Goal: Download file/media

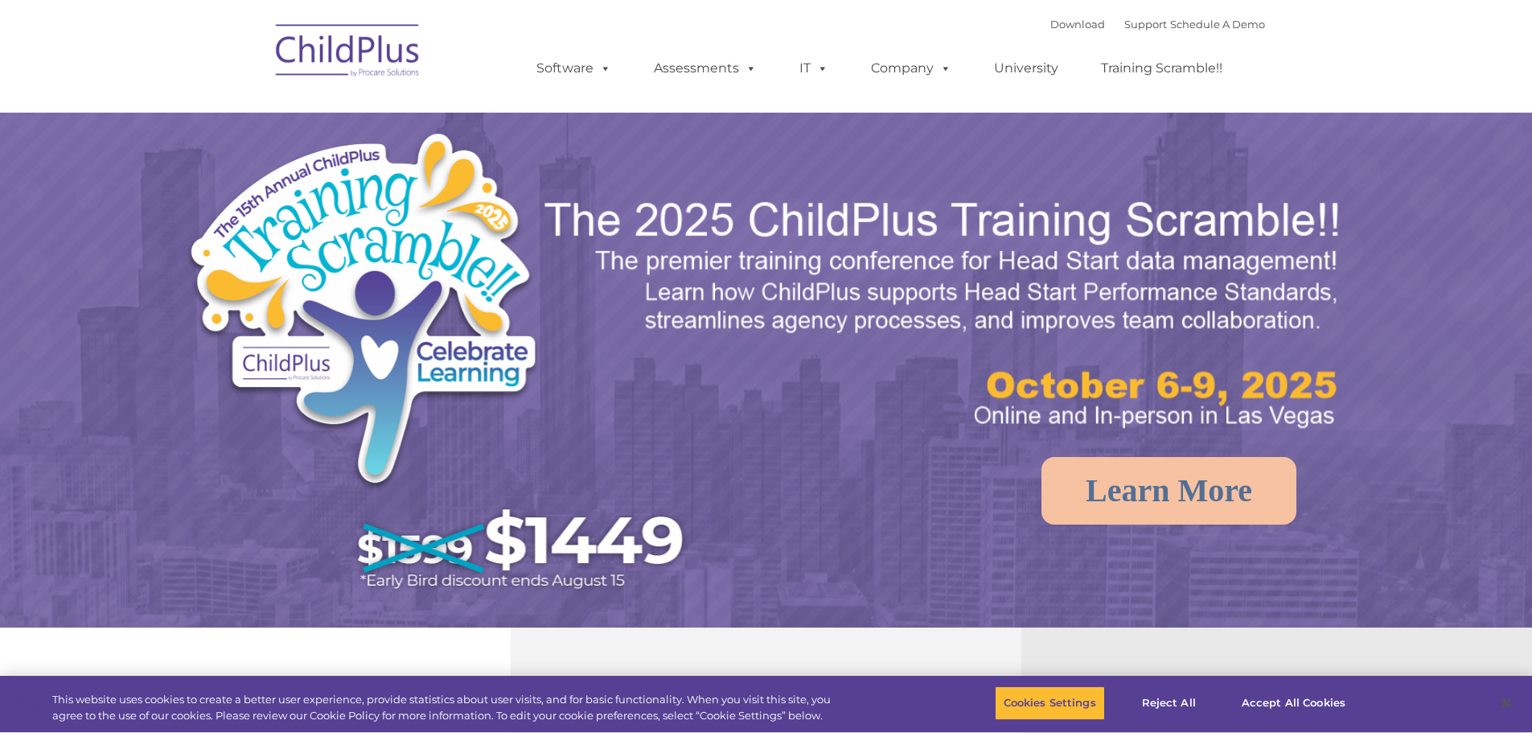
select select "MEDIUM"
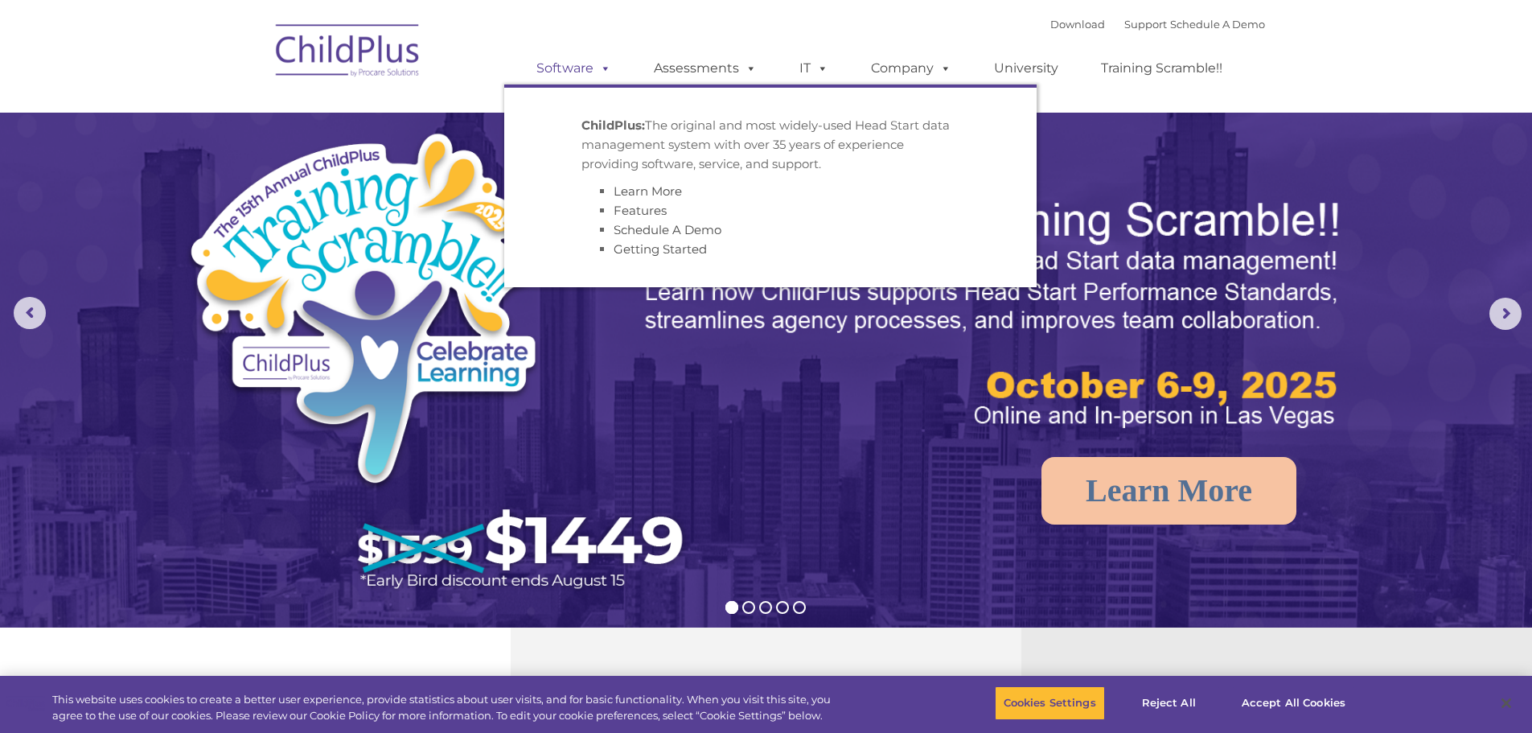
click at [578, 69] on link "Software" at bounding box center [573, 68] width 107 height 32
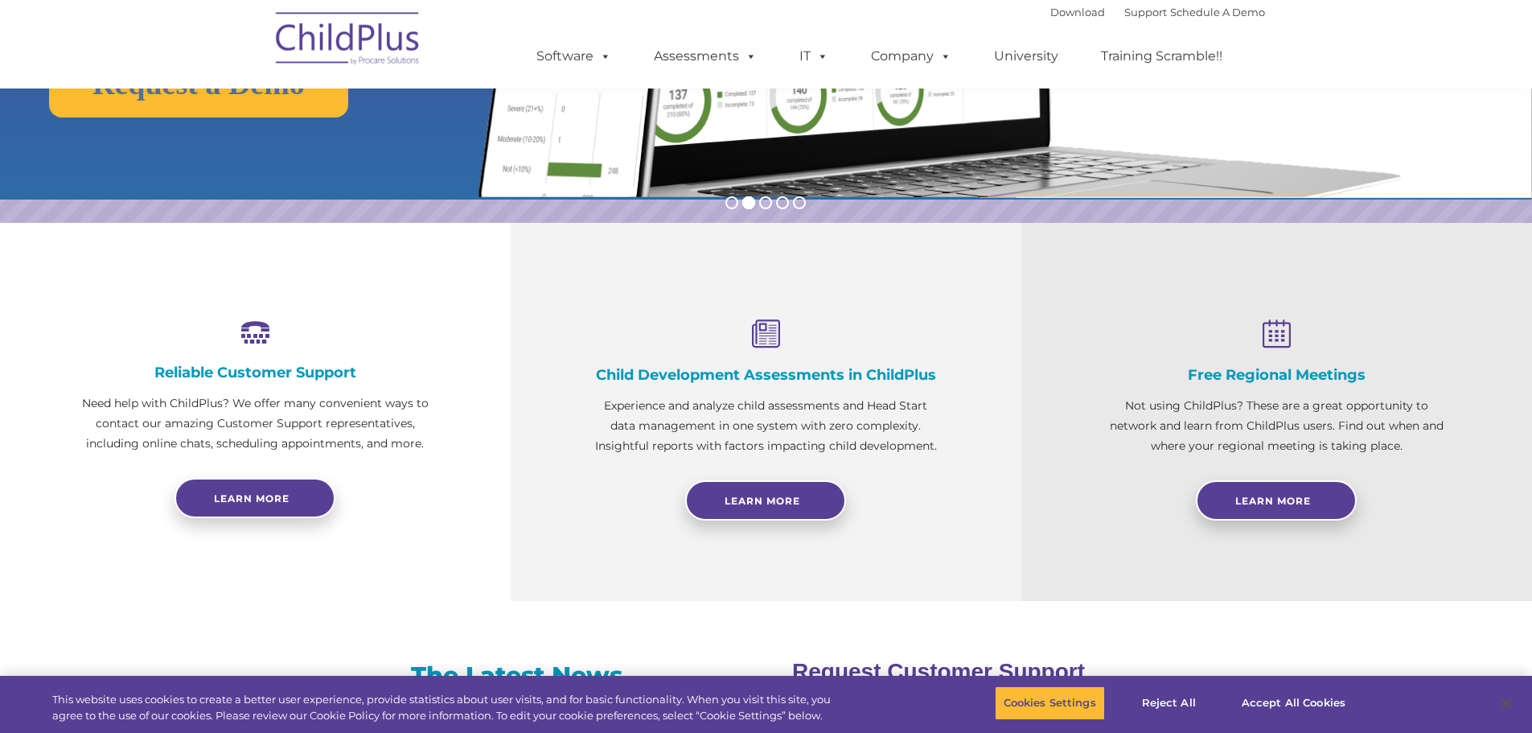
scroll to position [485, 0]
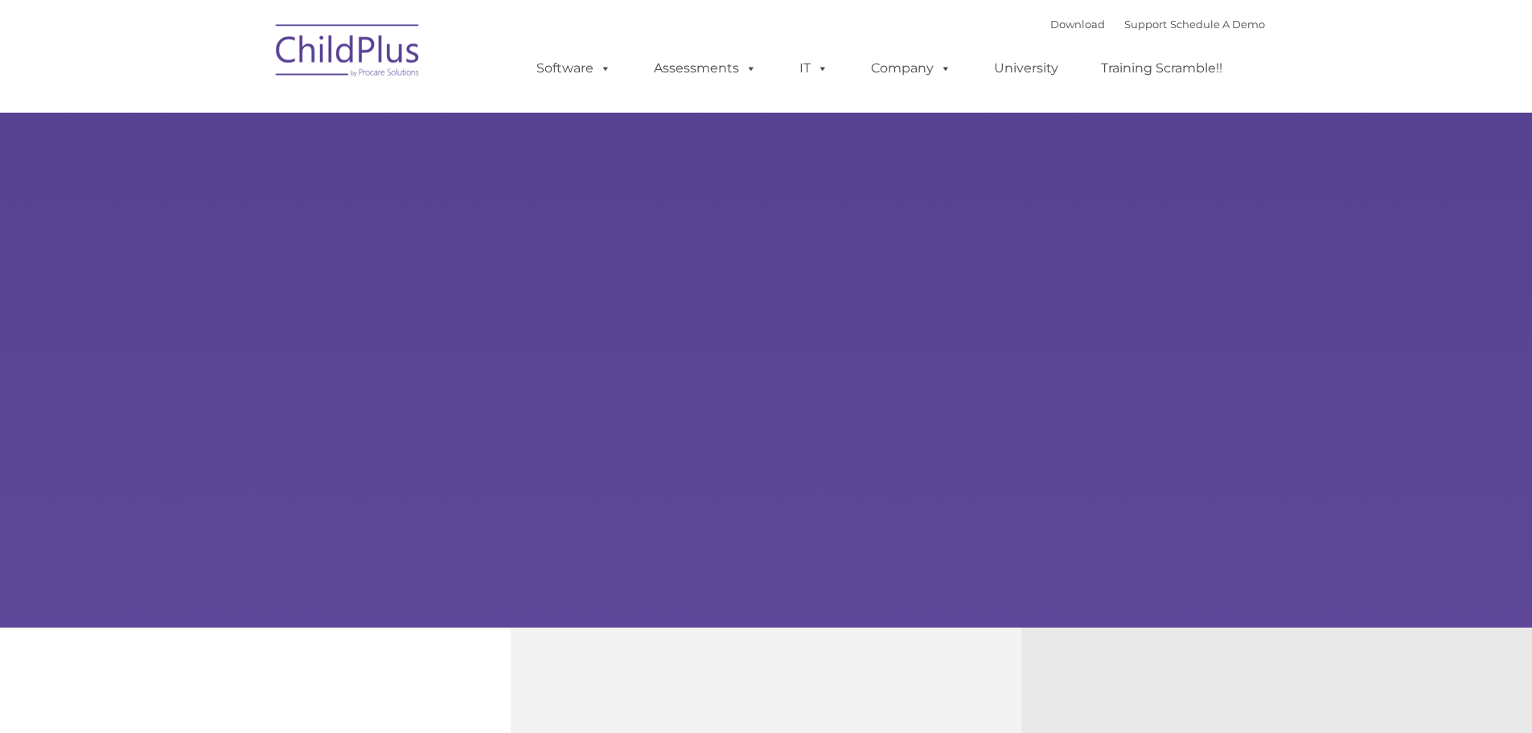
type input ""
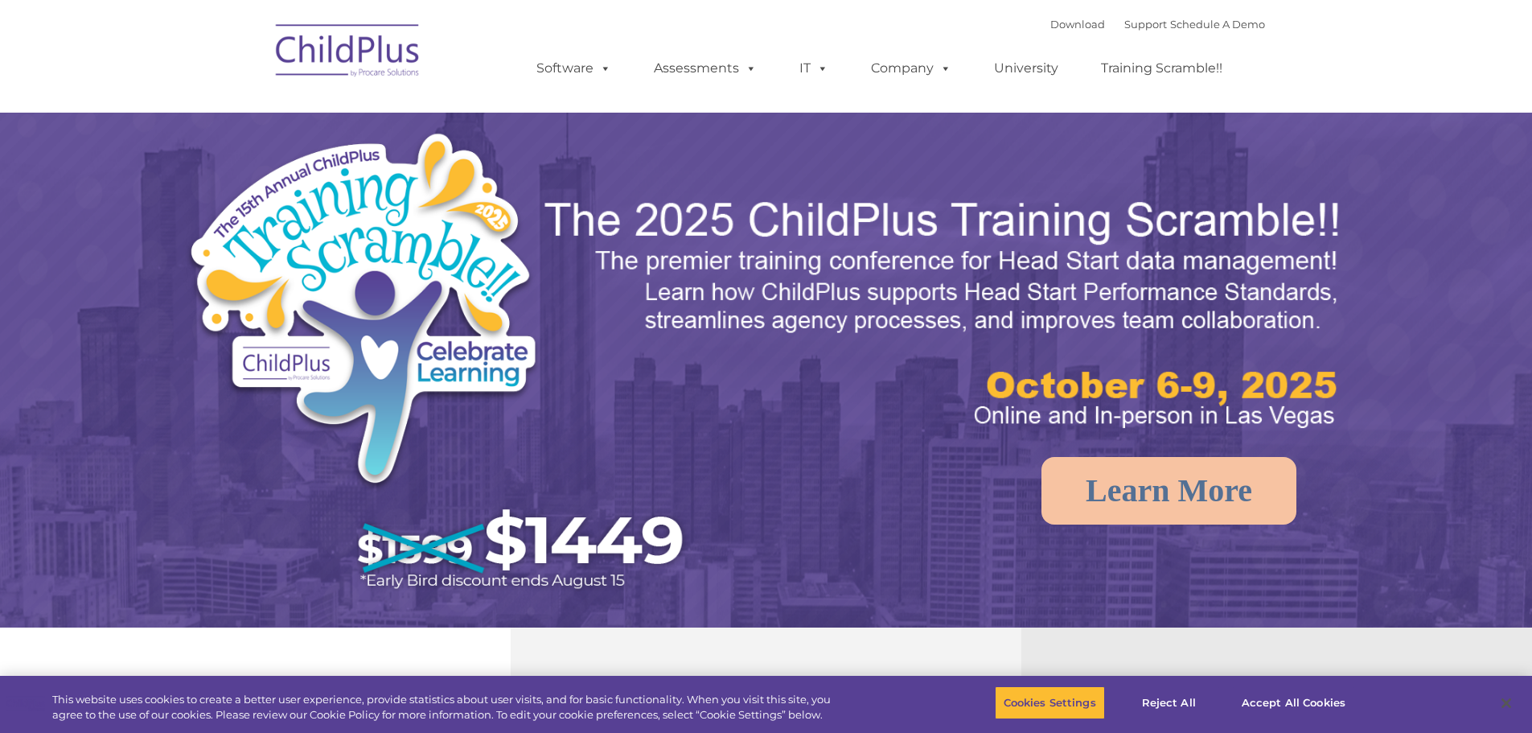
select select "MEDIUM"
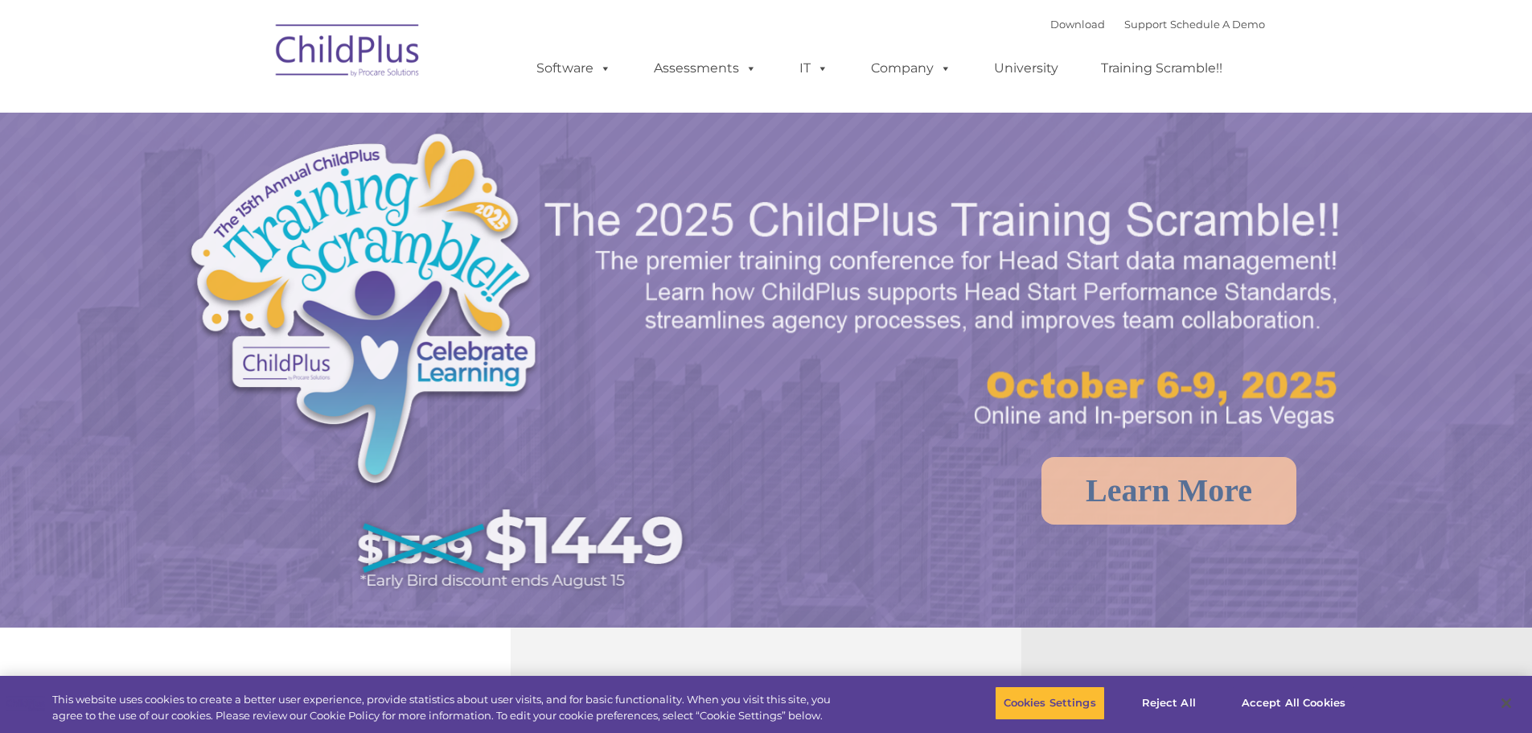
select select "MEDIUM"
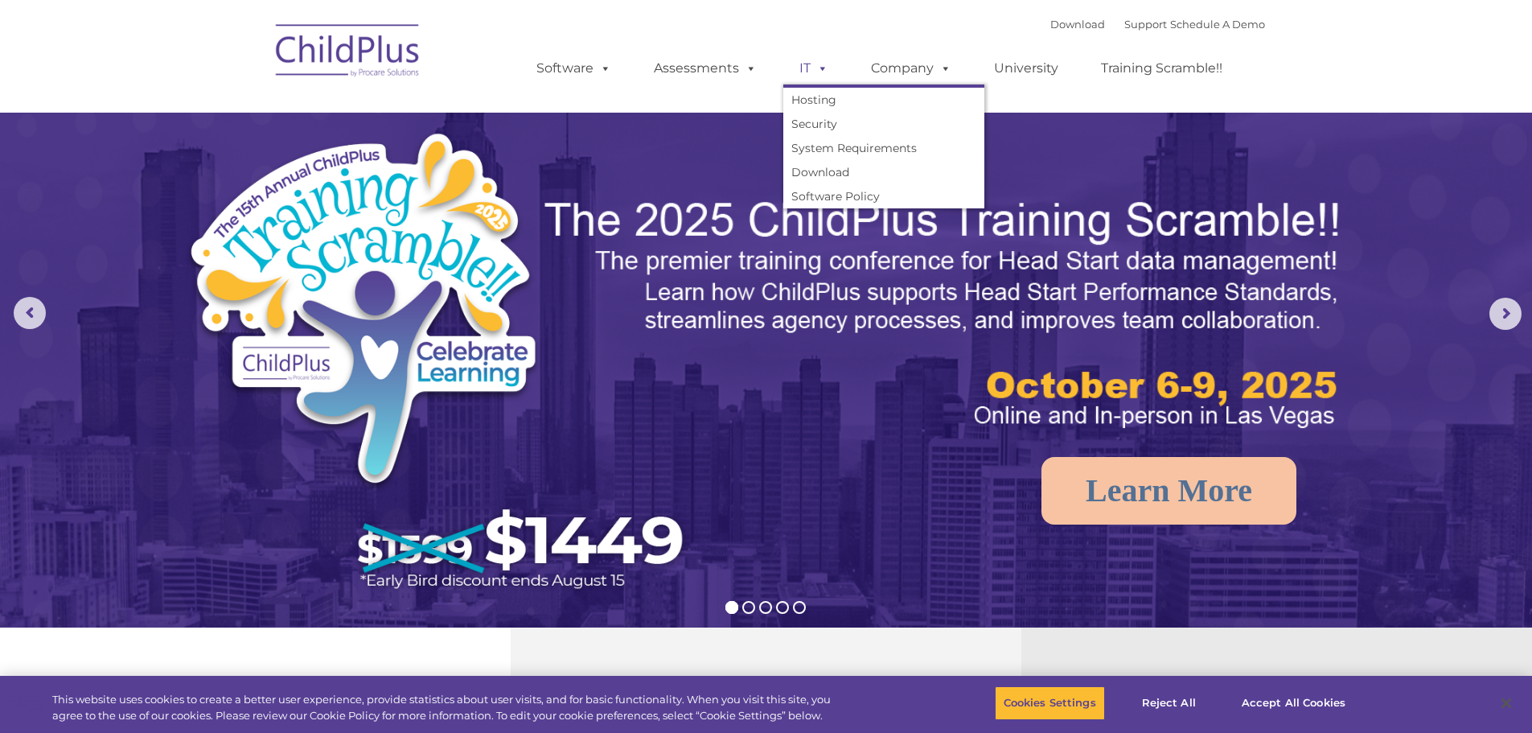
click at [801, 71] on link "IT" at bounding box center [813, 68] width 61 height 32
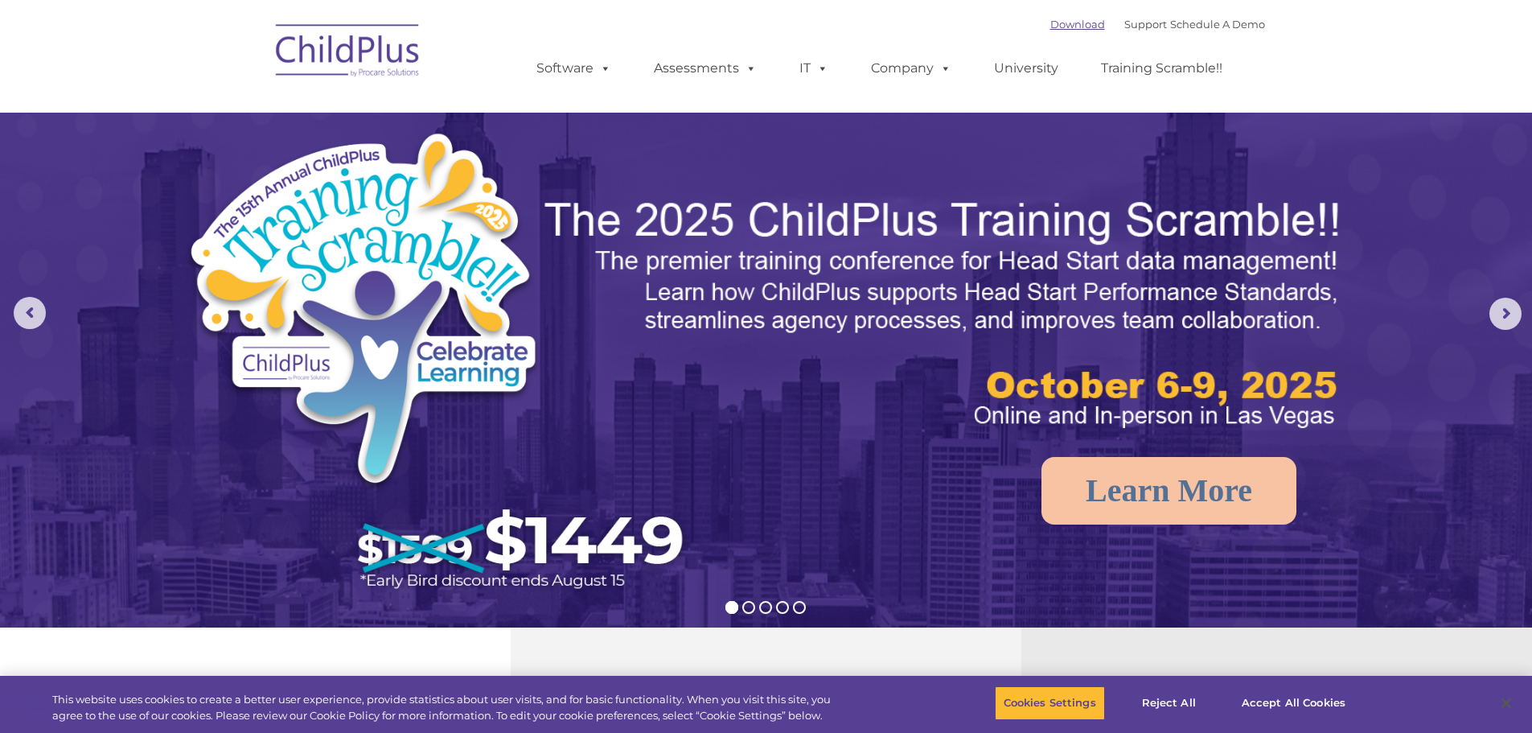
click at [1066, 28] on link "Download" at bounding box center [1078, 24] width 55 height 13
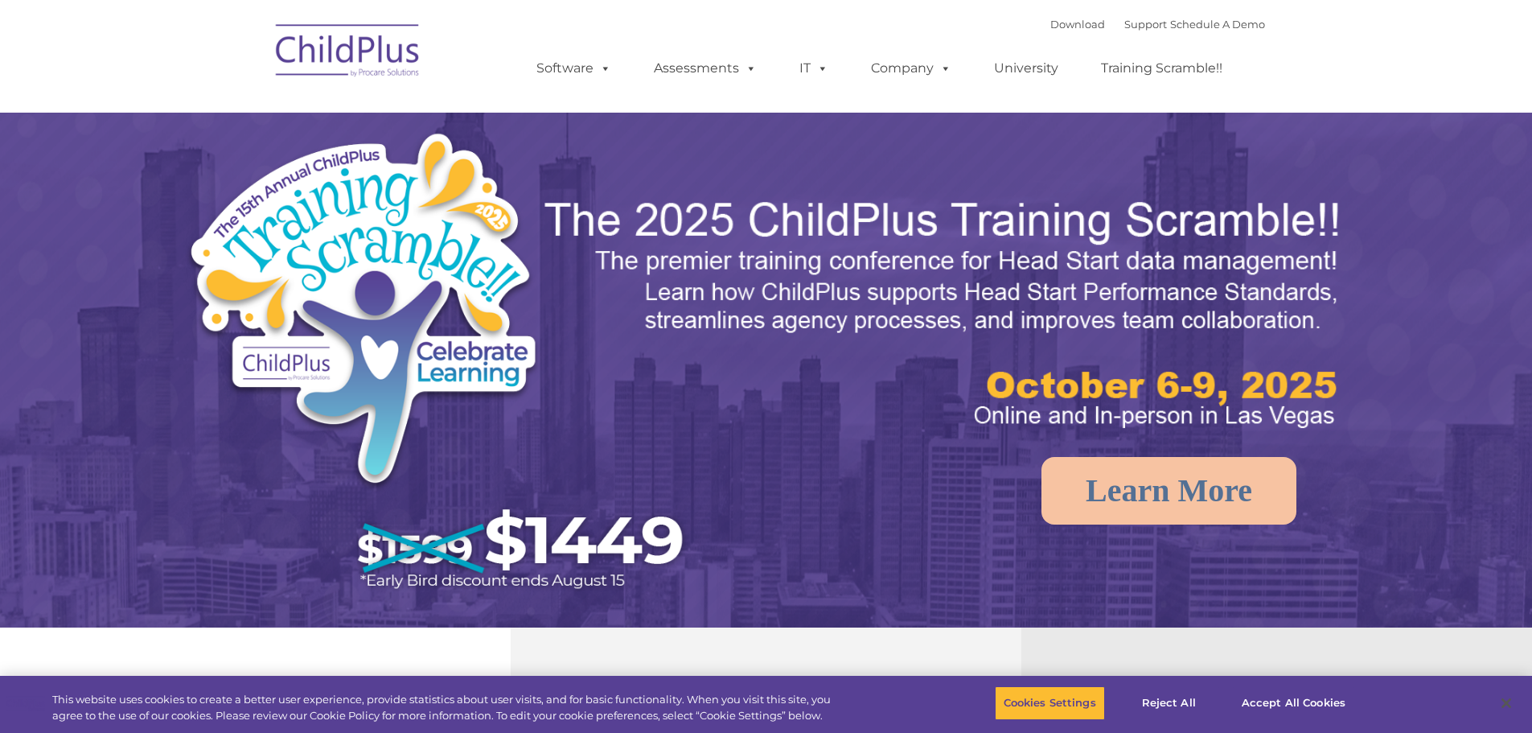
select select "MEDIUM"
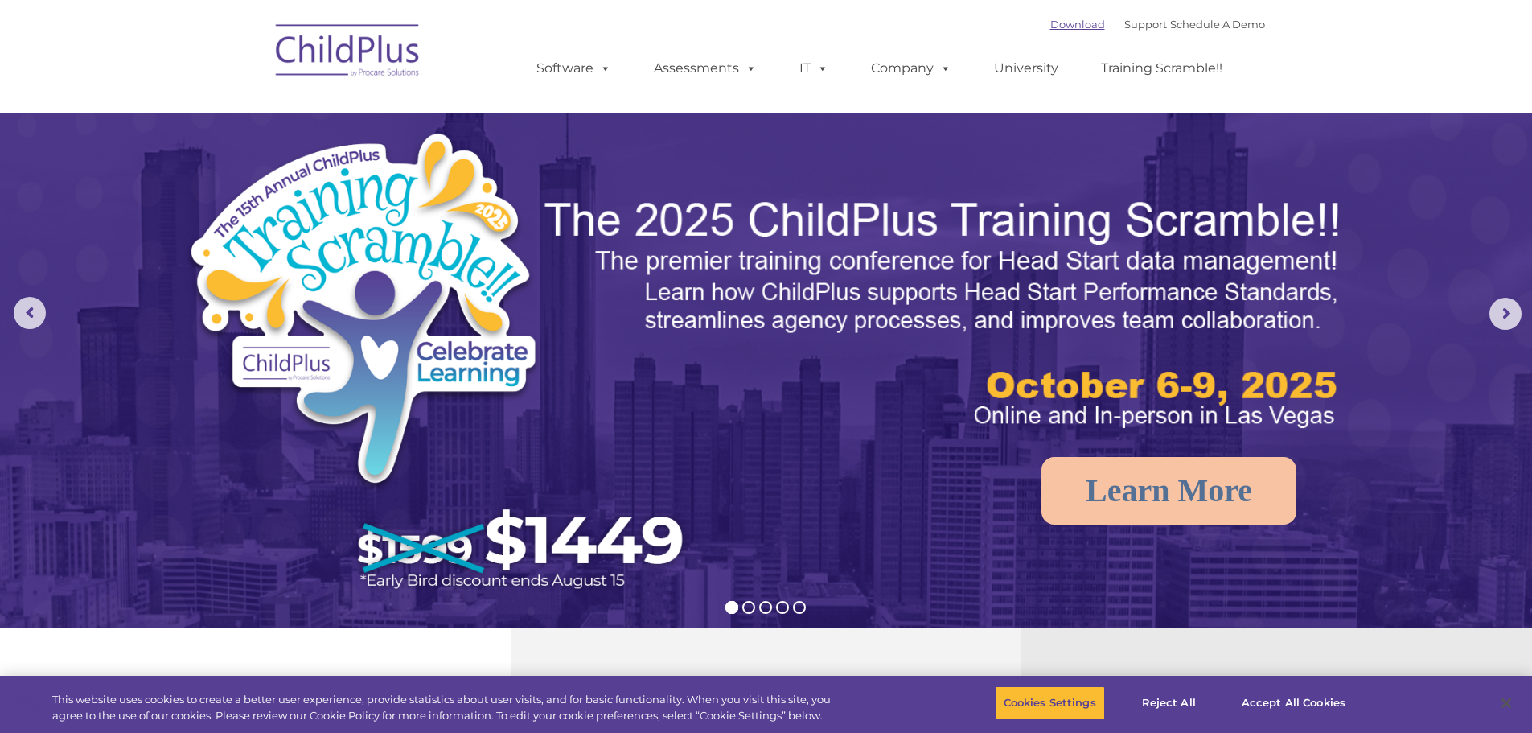
click at [1074, 26] on link "Download" at bounding box center [1078, 24] width 55 height 13
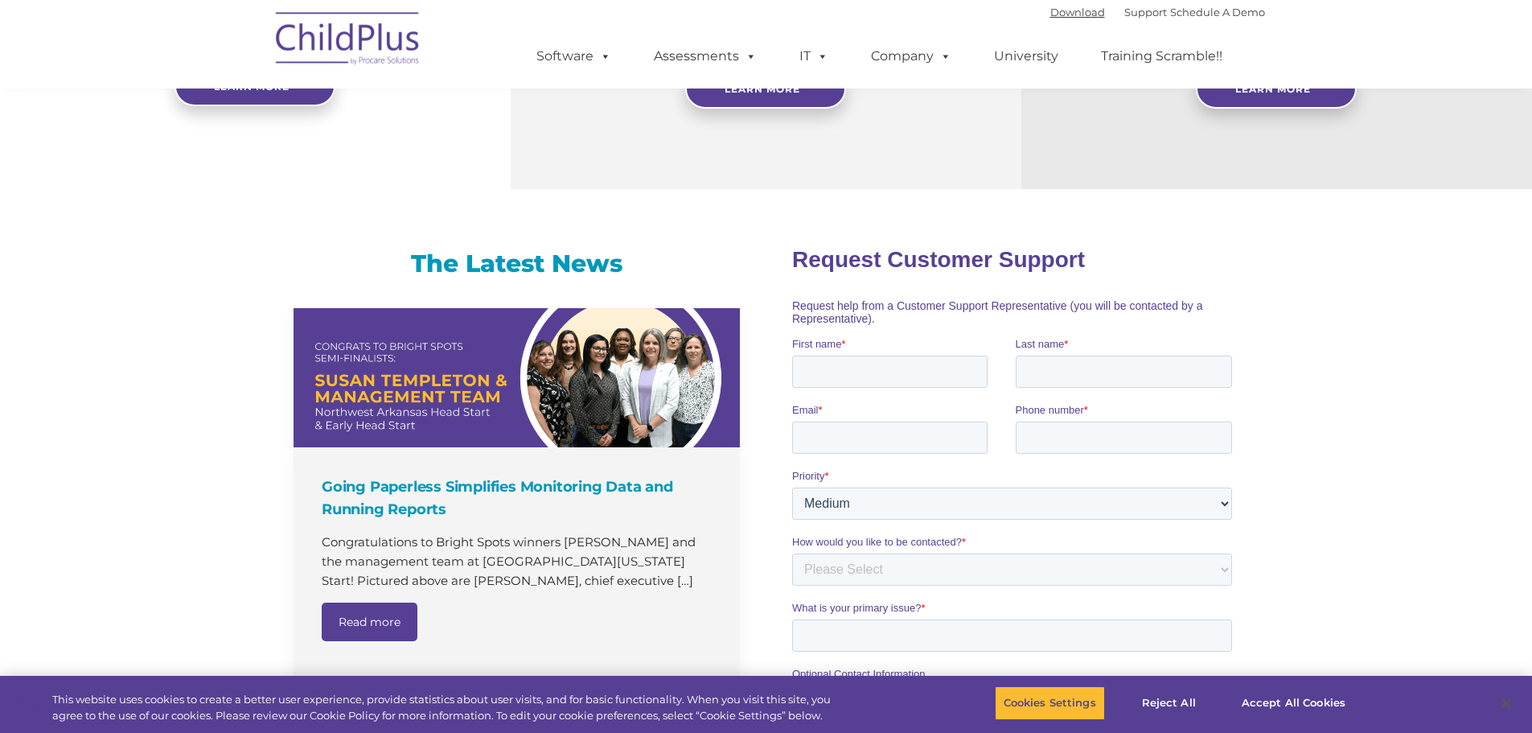
scroll to position [760, 0]
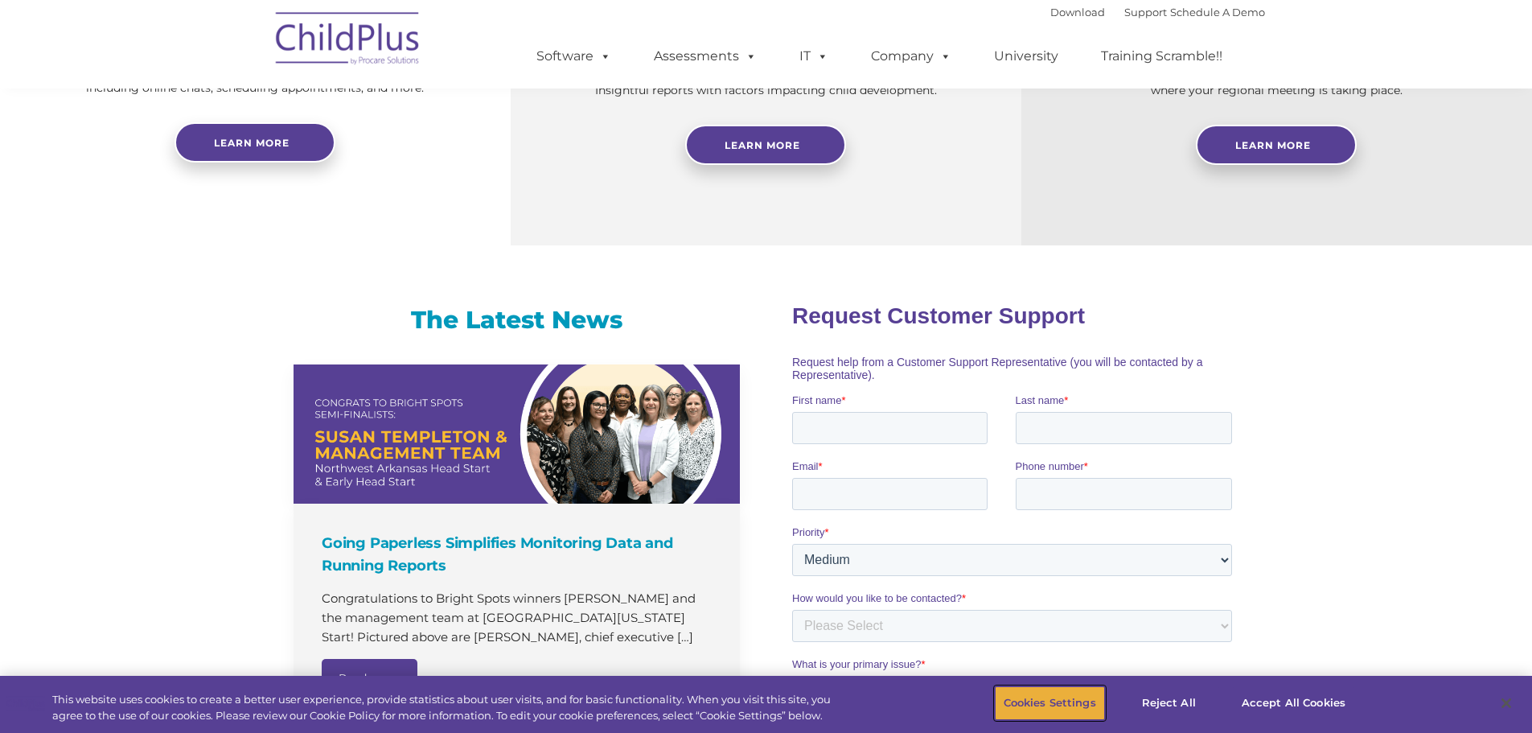
click at [1078, 704] on button "Cookies Settings" at bounding box center [1050, 703] width 110 height 34
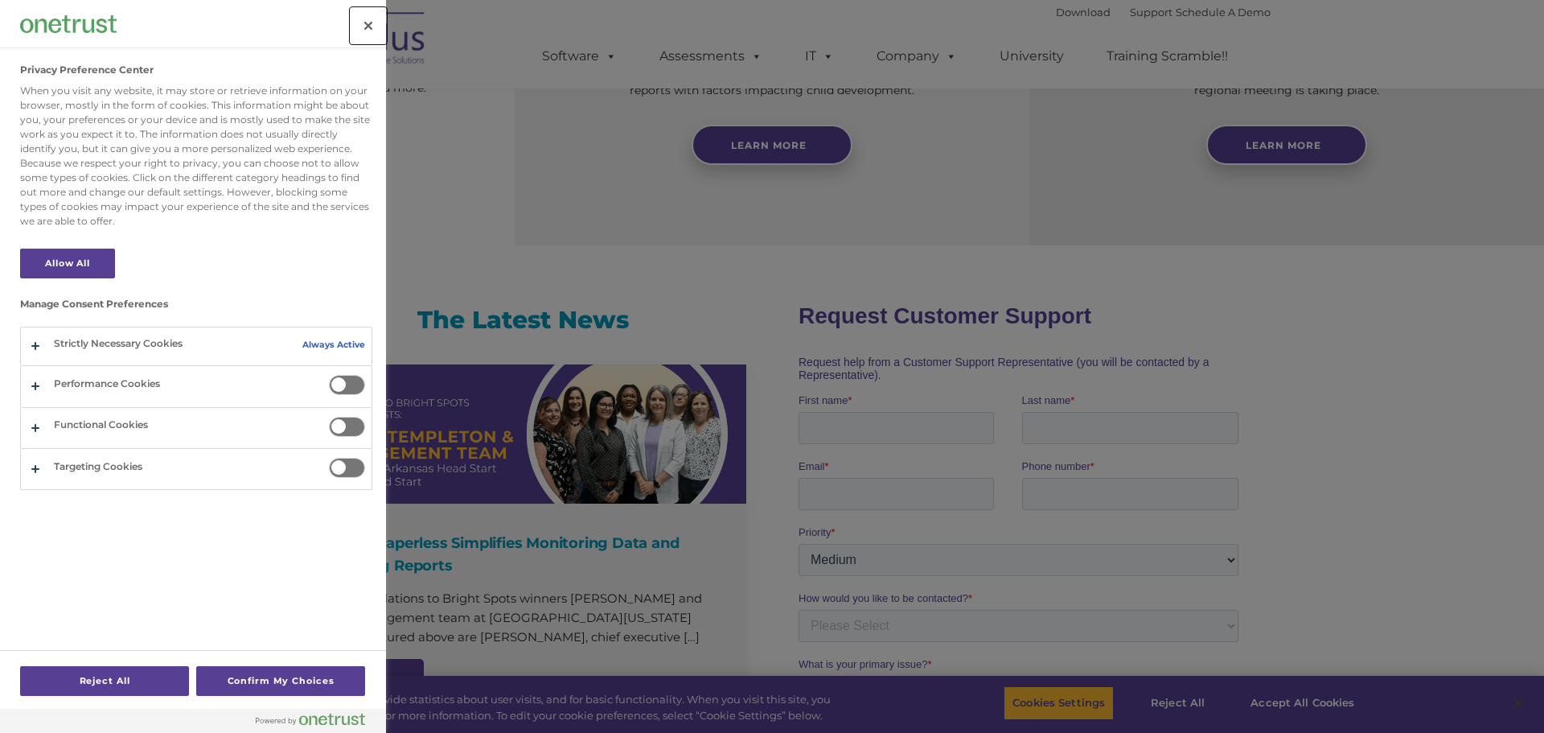
click at [371, 21] on button "Close" at bounding box center [368, 25] width 35 height 35
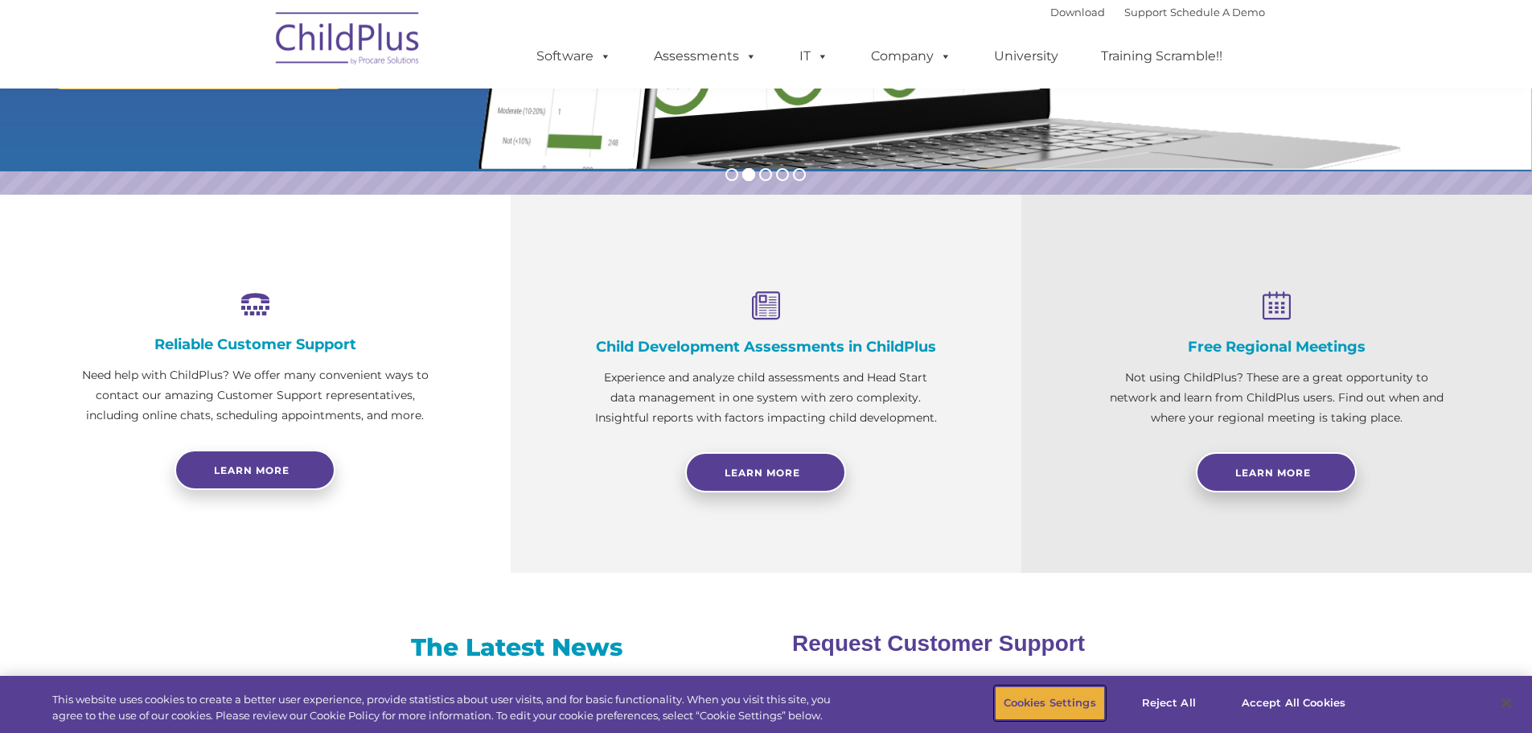
scroll to position [421, 0]
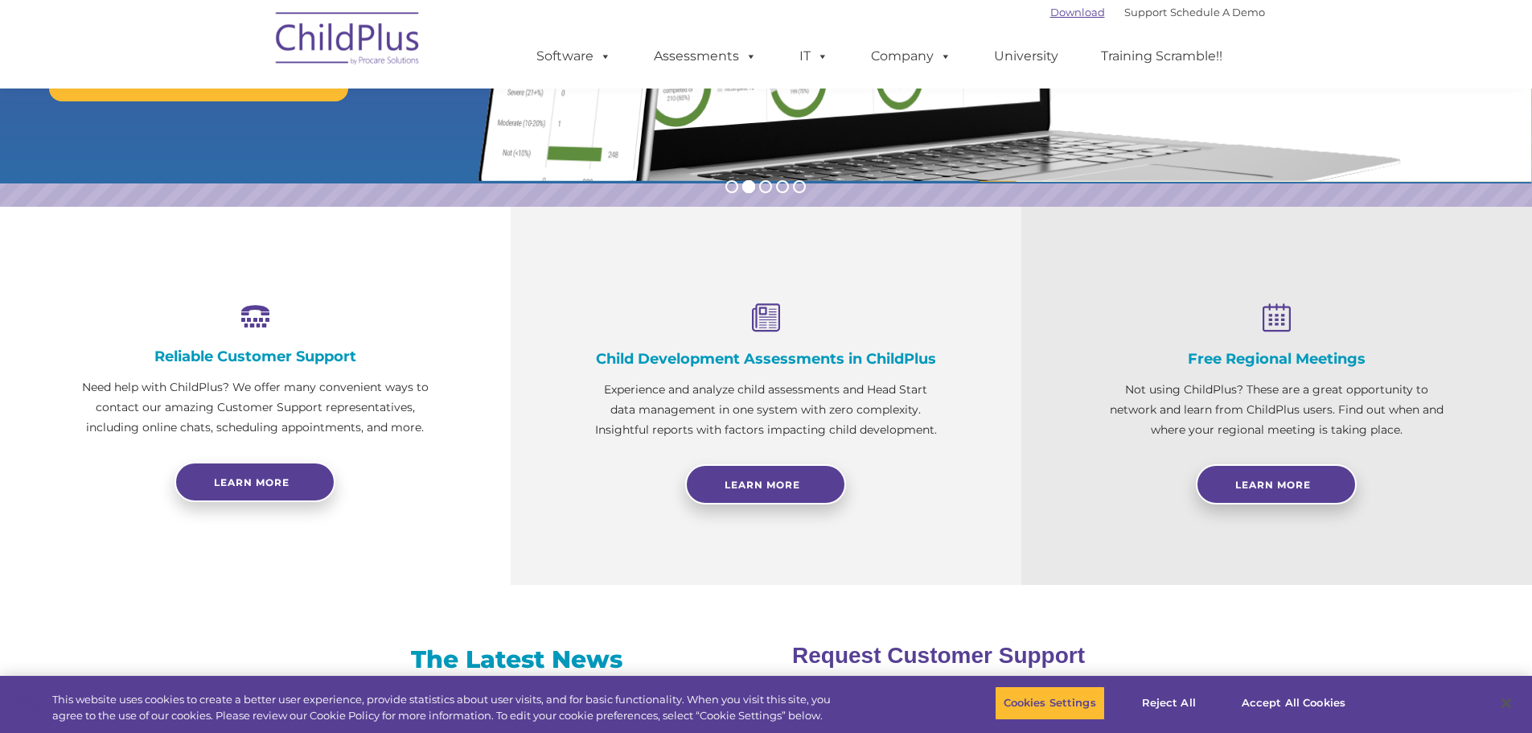
click at [1062, 18] on div "Download Support | Schedule A Demo " at bounding box center [1158, 12] width 215 height 24
click at [1061, 17] on link "Download" at bounding box center [1078, 12] width 55 height 13
